Goal: Find specific page/section: Find specific page/section

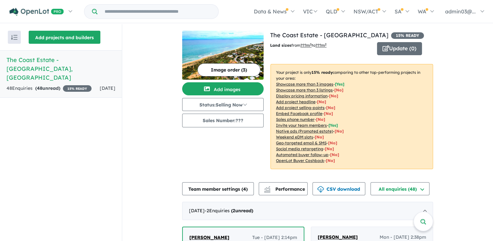
click at [65, 36] on button "Add projects and builders" at bounding box center [65, 37] width 72 height 13
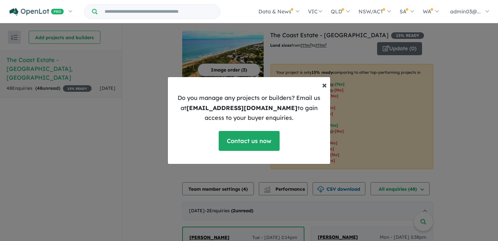
click at [325, 86] on span "×" at bounding box center [324, 84] width 5 height 11
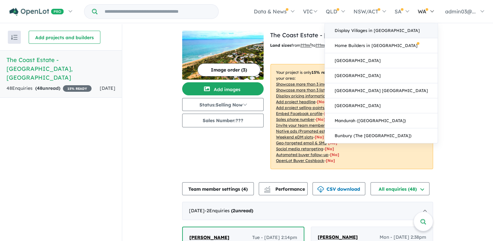
click at [400, 31] on link "Display Villages in [GEOGRAPHIC_DATA]" at bounding box center [381, 30] width 113 height 15
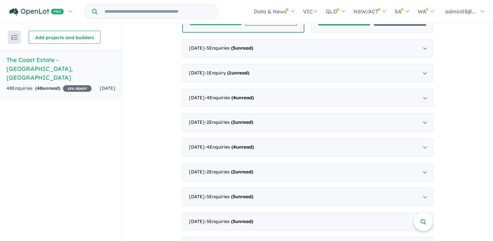
scroll to position [326, 0]
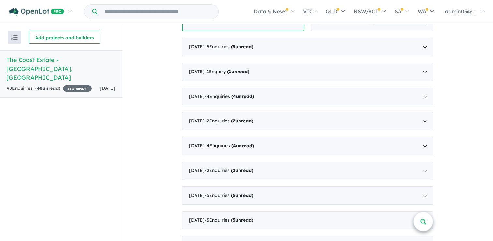
click at [422, 220] on span at bounding box center [423, 220] width 6 height 9
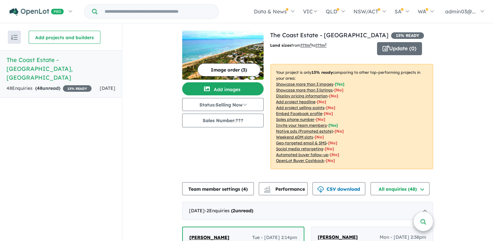
scroll to position [1, 0]
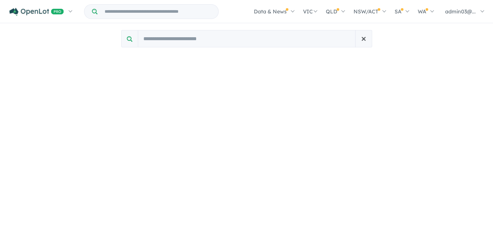
click at [362, 37] on span "button" at bounding box center [364, 39] width 4 height 4
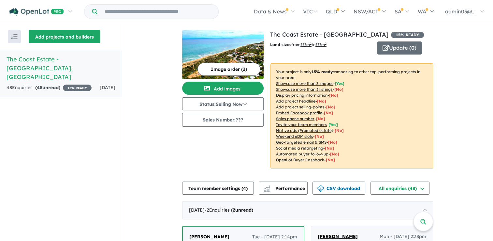
click at [47, 37] on button "Add projects and builders" at bounding box center [65, 36] width 72 height 13
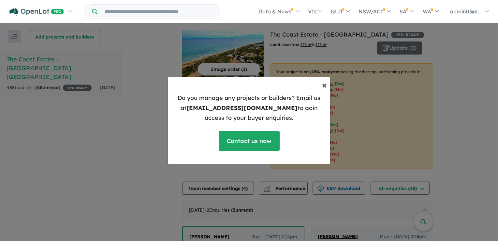
click at [324, 85] on span "×" at bounding box center [324, 84] width 5 height 11
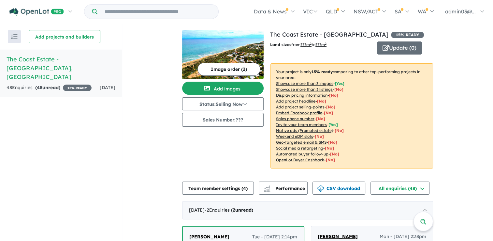
scroll to position [0, 0]
